Goal: Information Seeking & Learning: Learn about a topic

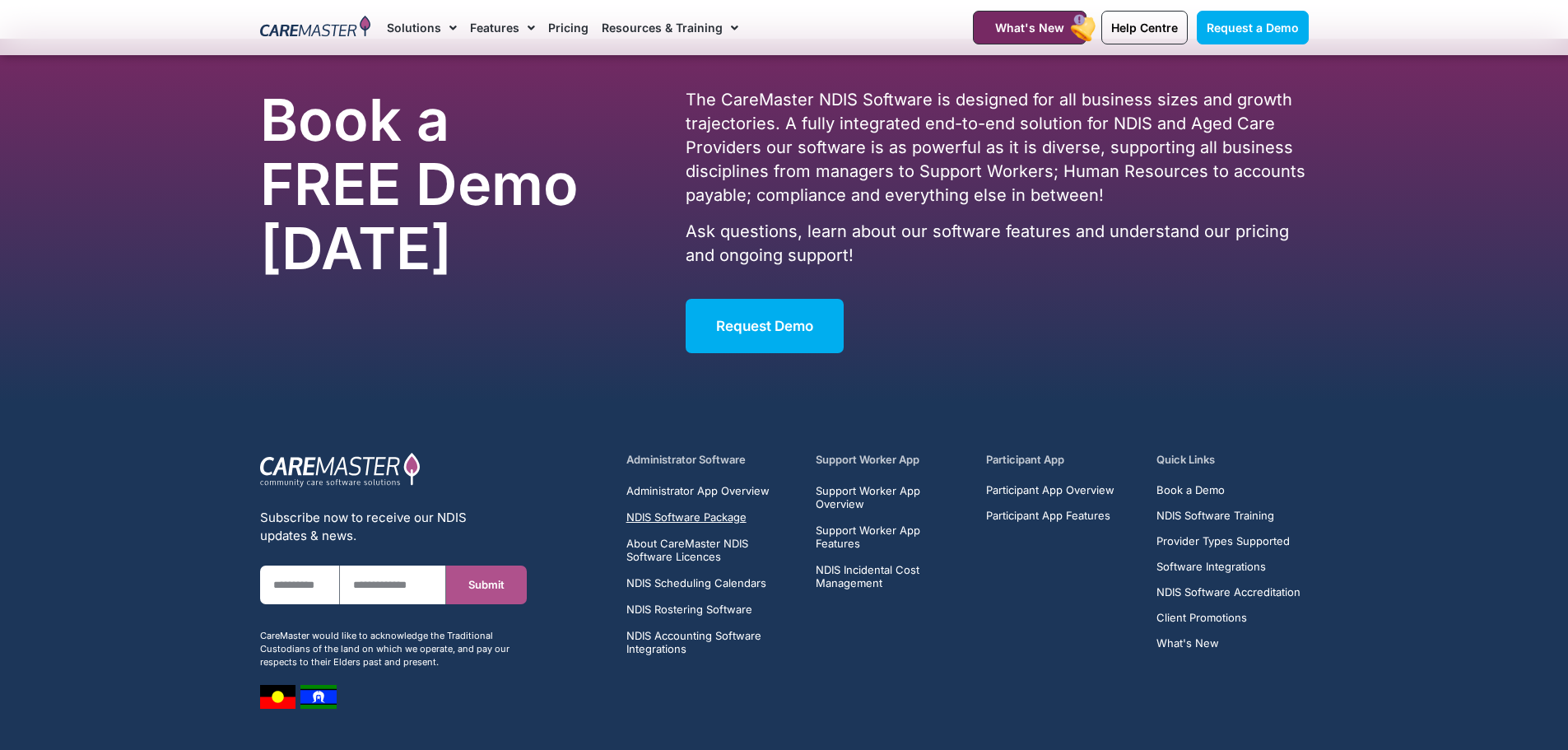
scroll to position [5916, 0]
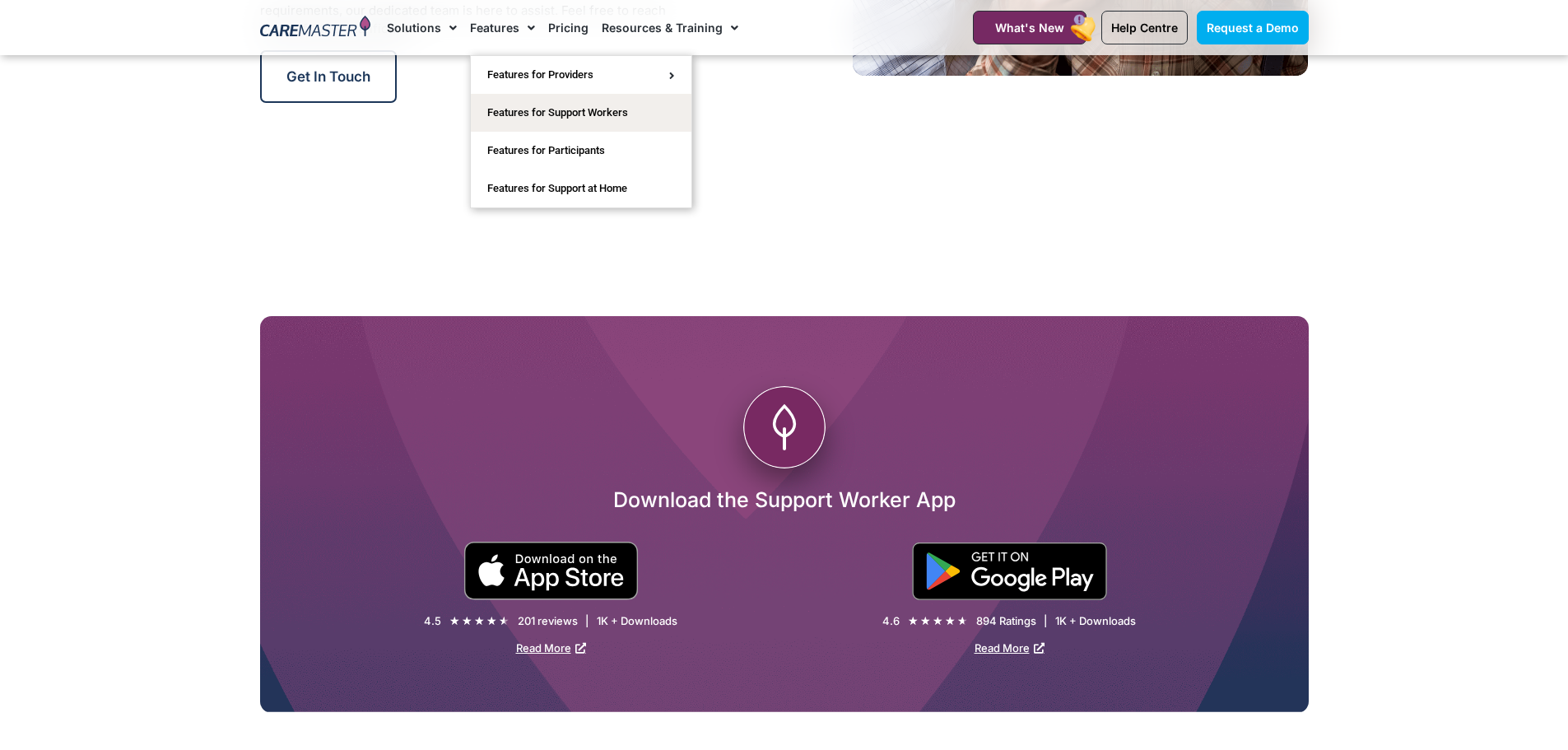
click at [504, 27] on link "Features" at bounding box center [502, 27] width 65 height 55
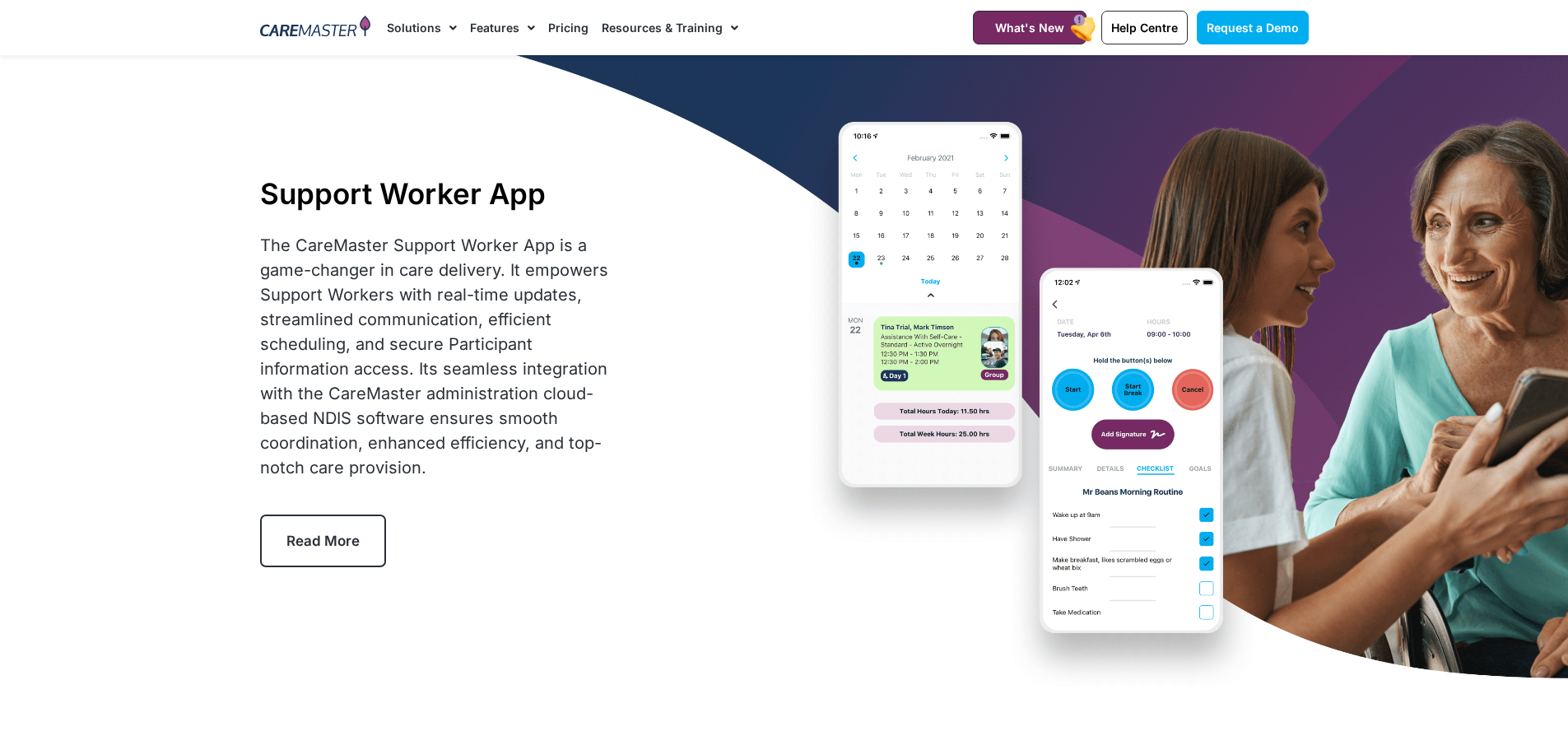
click at [447, 27] on span "Menu" at bounding box center [448, 27] width 16 height 28
click at [314, 535] on span "Read More" at bounding box center [323, 541] width 73 height 16
click at [1068, 37] on link "What's New" at bounding box center [1029, 27] width 113 height 34
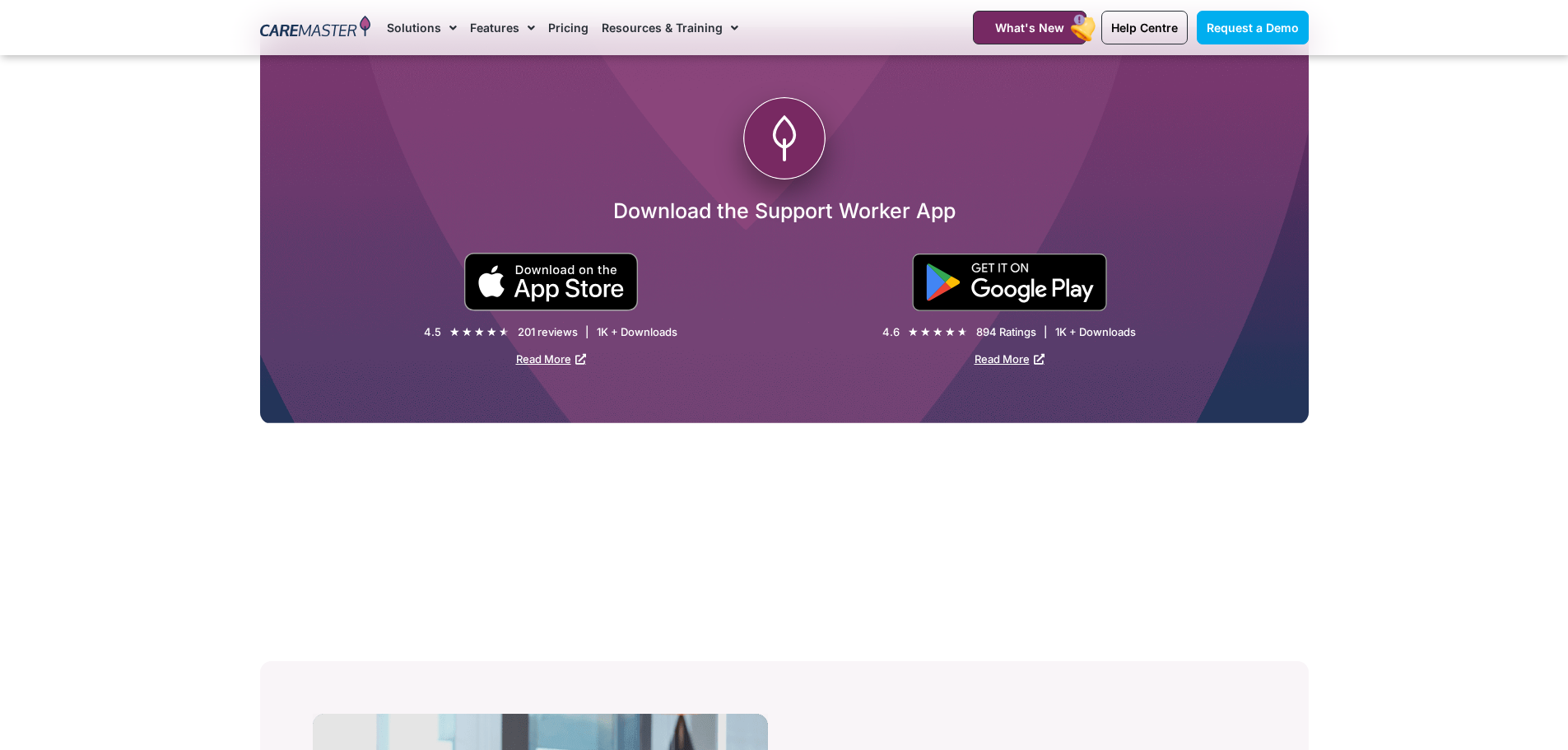
scroll to position [2964, 0]
